Goal: Register for event/course

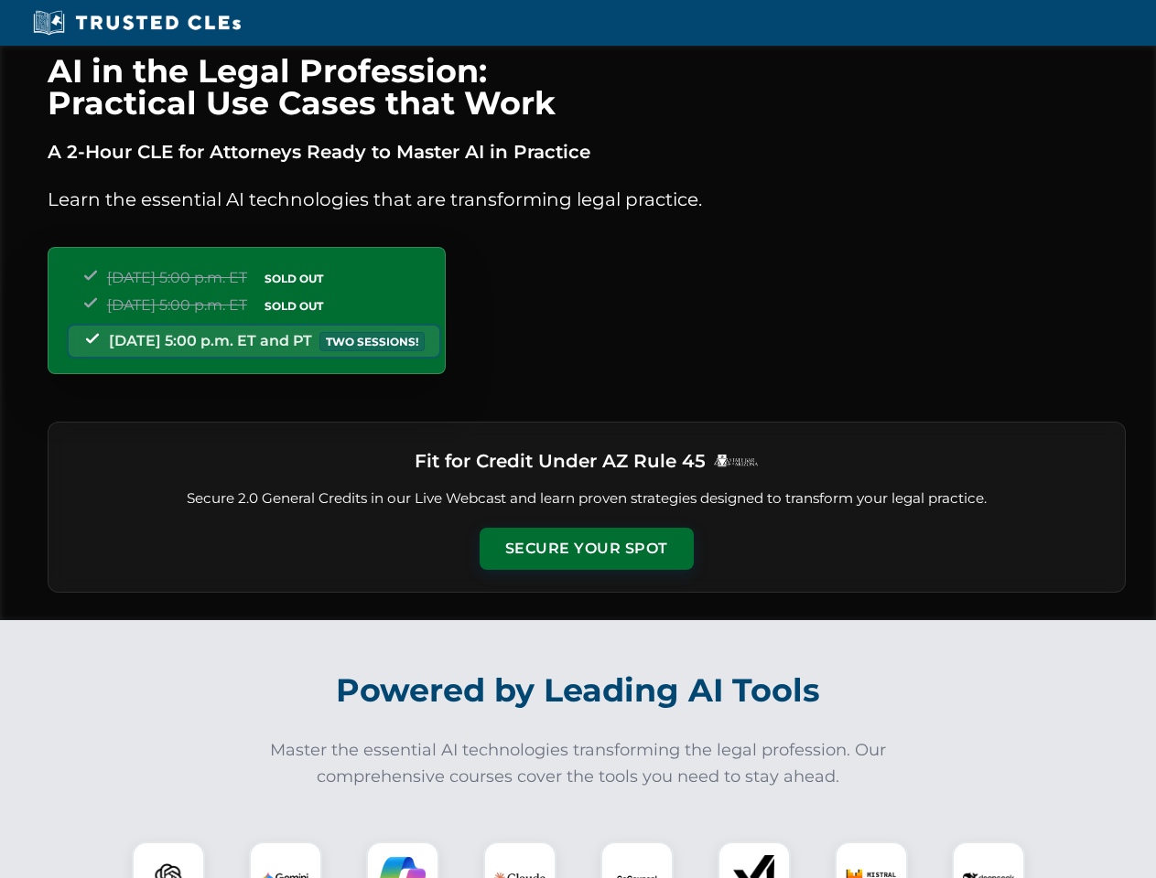
click at [586, 549] on button "Secure Your Spot" at bounding box center [587, 549] width 214 height 42
click at [168, 860] on img at bounding box center [168, 878] width 53 height 53
